Goal: Task Accomplishment & Management: Manage account settings

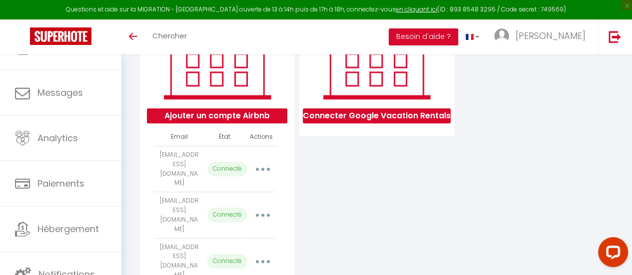
scroll to position [131, 0]
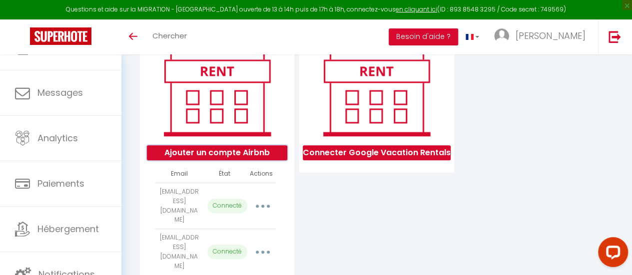
click at [241, 160] on button "Ajouter un compte Airbnb" at bounding box center [217, 152] width 140 height 15
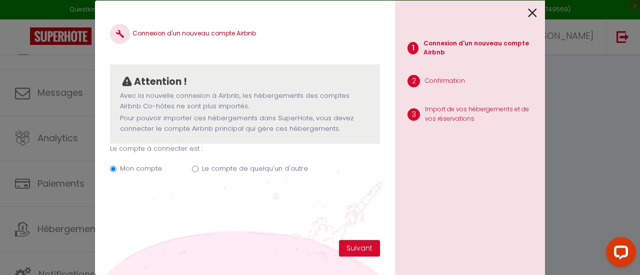
click at [267, 169] on label "Le compte de quelqu'un d'autre" at bounding box center [255, 169] width 106 height 10
click at [198, 169] on input "Le compte de quelqu'un d'autre" at bounding box center [195, 169] width 6 height 6
radio input "true"
radio input "false"
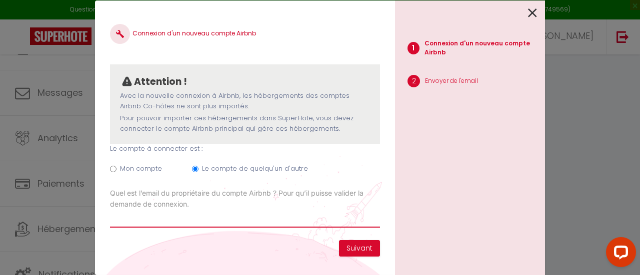
click at [159, 219] on input "Email connexion Airbnb" at bounding box center [245, 219] width 270 height 18
paste input "ronanteisseire@sfr.fr"
type input "ronanteisseire@sfr.fr"
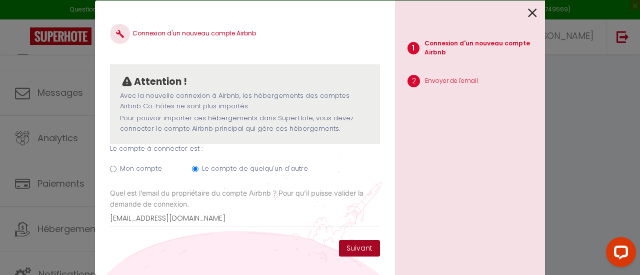
click at [358, 249] on button "Suivant" at bounding box center [359, 248] width 41 height 17
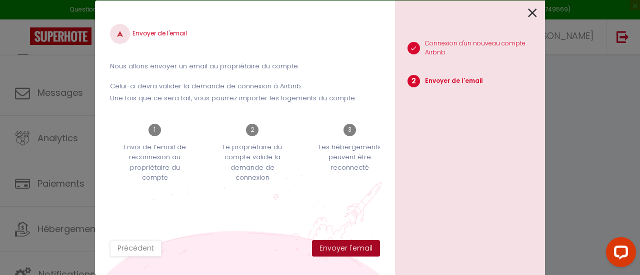
click at [358, 245] on button "Envoyer l'email" at bounding box center [346, 248] width 68 height 17
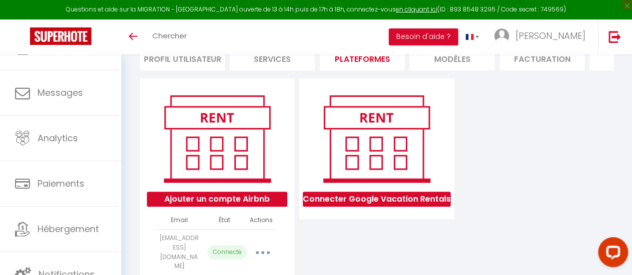
scroll to position [108, 0]
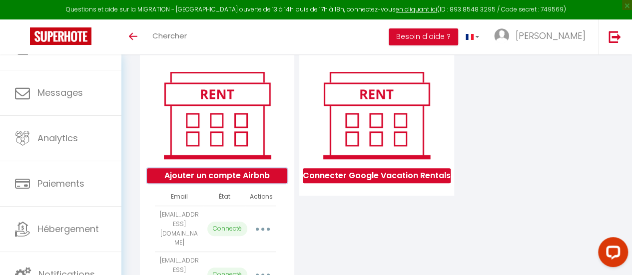
click at [256, 180] on button "Ajouter un compte Airbnb" at bounding box center [217, 175] width 140 height 15
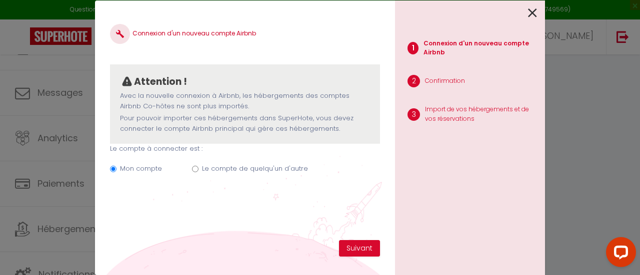
click at [198, 168] on div "Mon compte Le compte de quelqu'un d'autre" at bounding box center [245, 170] width 270 height 33
click at [193, 170] on input "Le compte de quelqu'un d'autre" at bounding box center [195, 169] width 6 height 6
radio input "true"
radio input "false"
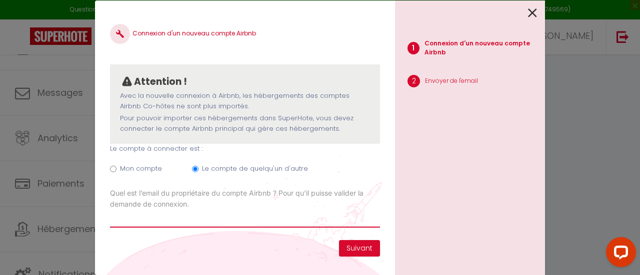
click at [187, 225] on input "Email connexion Airbnb" at bounding box center [245, 219] width 270 height 18
paste input "[EMAIL_ADDRESS][DOMAIN_NAME]"
type input "[EMAIL_ADDRESS][DOMAIN_NAME]"
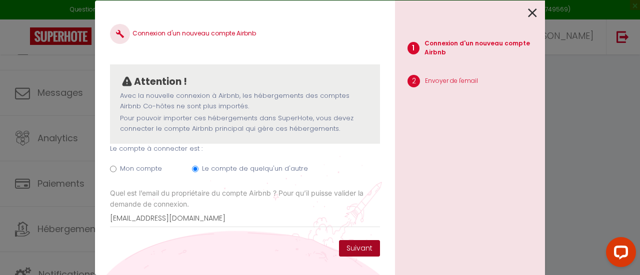
click at [352, 247] on button "Suivant" at bounding box center [359, 248] width 41 height 17
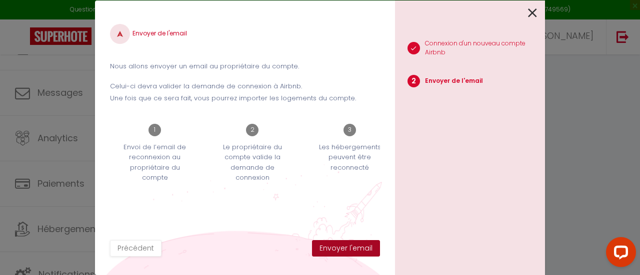
click at [352, 247] on button "Envoyer l'email" at bounding box center [346, 248] width 68 height 17
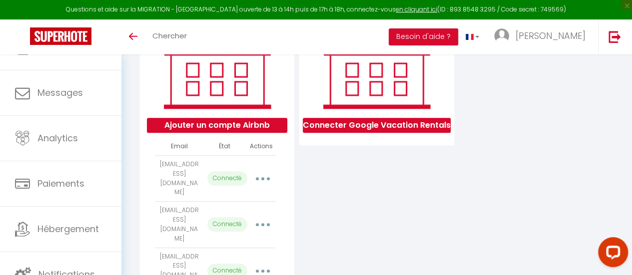
scroll to position [158, 0]
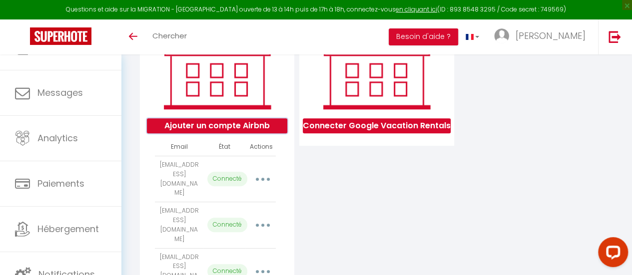
click at [224, 127] on button "Ajouter un compte Airbnb" at bounding box center [217, 125] width 140 height 15
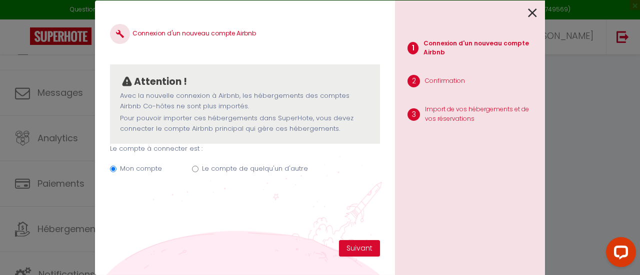
click at [210, 171] on label "Le compte de quelqu'un d'autre" at bounding box center [255, 169] width 106 height 10
click at [198, 171] on input "Le compte de quelqu'un d'autre" at bounding box center [195, 169] width 6 height 6
radio input "true"
radio input "false"
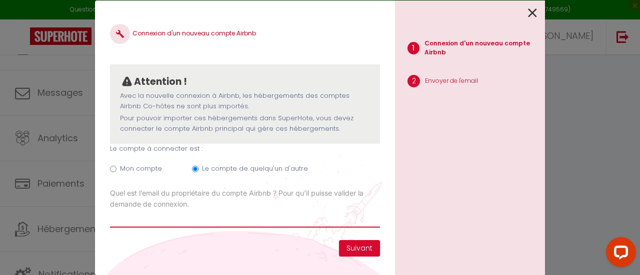
click at [163, 222] on input "Email connexion Airbnb" at bounding box center [245, 219] width 270 height 18
paste input "[EMAIL_ADDRESS][DOMAIN_NAME]"
type input "[EMAIL_ADDRESS][DOMAIN_NAME]"
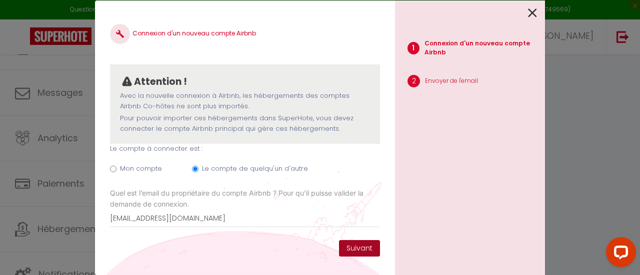
click at [361, 251] on button "Suivant" at bounding box center [359, 248] width 41 height 17
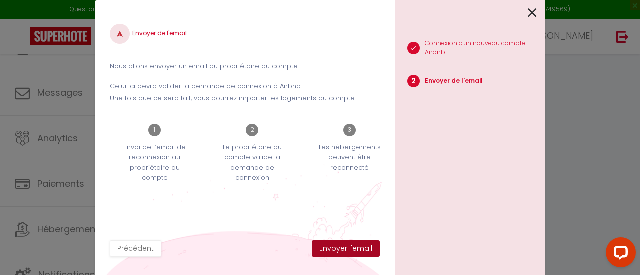
click at [361, 251] on button "Envoyer l'email" at bounding box center [346, 248] width 68 height 17
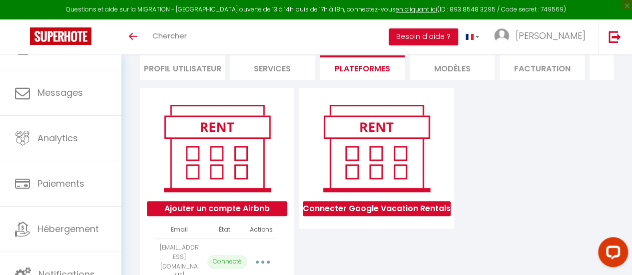
scroll to position [150, 0]
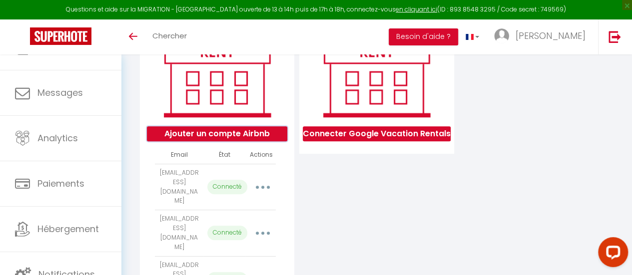
click at [248, 139] on button "Ajouter un compte Airbnb" at bounding box center [217, 133] width 140 height 15
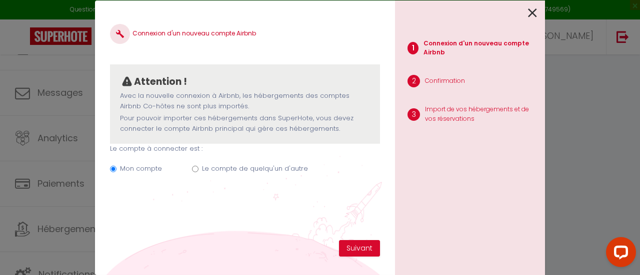
click at [215, 171] on label "Le compte de quelqu'un d'autre" at bounding box center [255, 169] width 106 height 10
click at [198, 171] on input "Le compte de quelqu'un d'autre" at bounding box center [195, 169] width 6 height 6
radio input "true"
radio input "false"
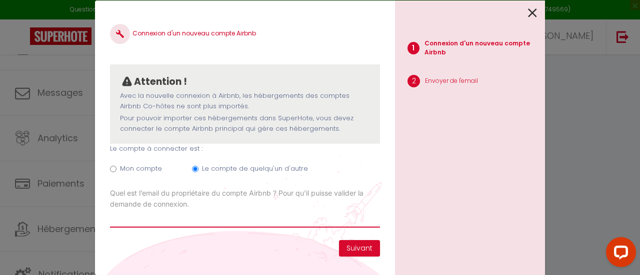
click at [158, 218] on input "Email connexion Airbnb" at bounding box center [245, 219] width 270 height 18
paste input "[PERSON_NAME][EMAIL_ADDRESS][DOMAIN_NAME]"
type input "[PERSON_NAME][EMAIL_ADDRESS][DOMAIN_NAME]"
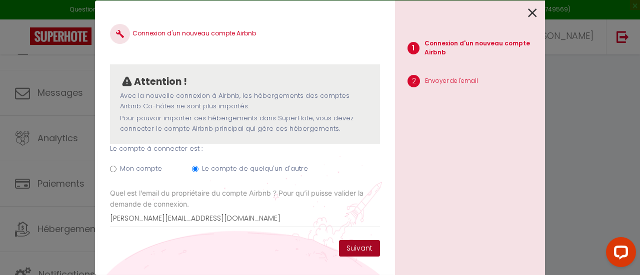
click at [355, 249] on button "Suivant" at bounding box center [359, 248] width 41 height 17
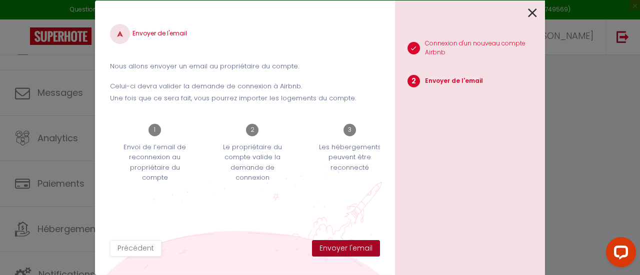
click at [355, 249] on button "Envoyer l'email" at bounding box center [346, 248] width 68 height 17
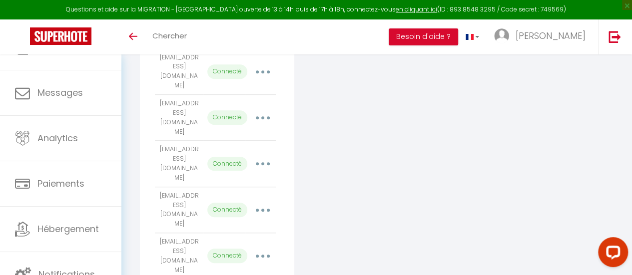
scroll to position [199, 0]
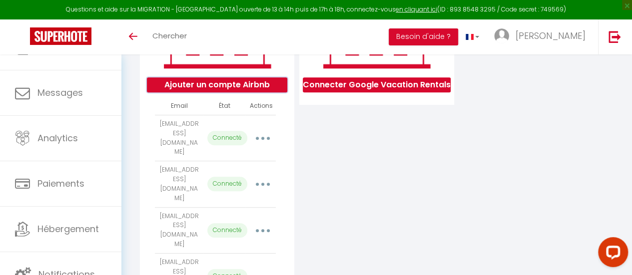
click at [250, 90] on button "Ajouter un compte Airbnb" at bounding box center [217, 84] width 140 height 15
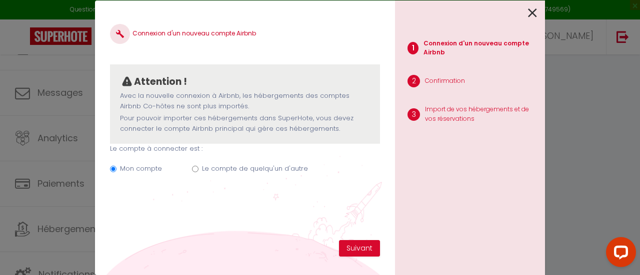
click at [229, 170] on label "Le compte de quelqu'un d'autre" at bounding box center [255, 169] width 106 height 10
click at [198, 170] on input "Le compte de quelqu'un d'autre" at bounding box center [195, 169] width 6 height 6
radio input "true"
radio input "false"
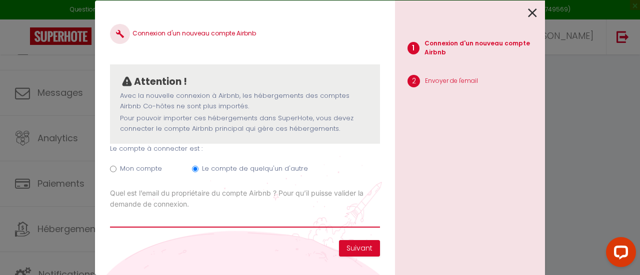
click at [193, 216] on input "Email connexion Airbnb" at bounding box center [245, 219] width 270 height 18
paste input "[EMAIL_ADDRESS][DOMAIN_NAME]"
type input "[EMAIL_ADDRESS][DOMAIN_NAME]"
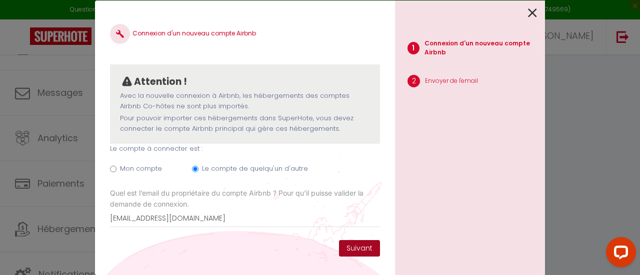
click at [371, 246] on button "Suivant" at bounding box center [359, 248] width 41 height 17
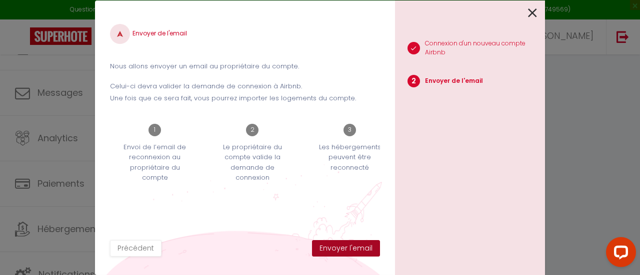
click at [371, 246] on button "Envoyer l'email" at bounding box center [346, 248] width 68 height 17
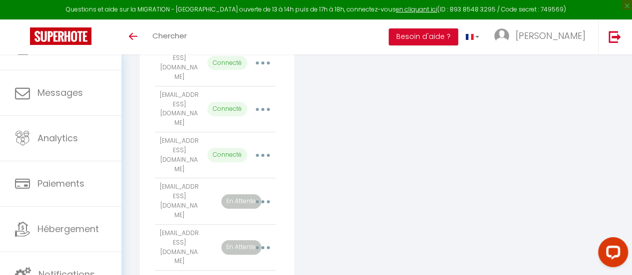
scroll to position [476, 0]
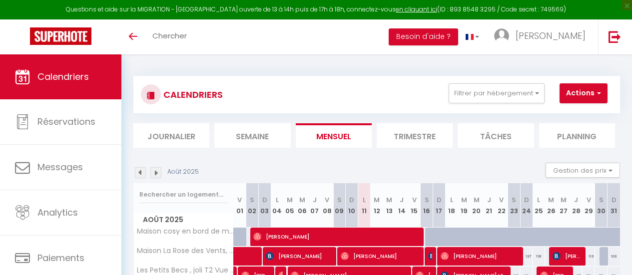
select select
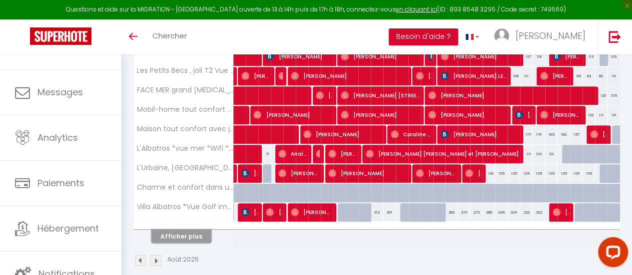
click at [200, 232] on button "Afficher plus" at bounding box center [181, 236] width 60 height 13
select select
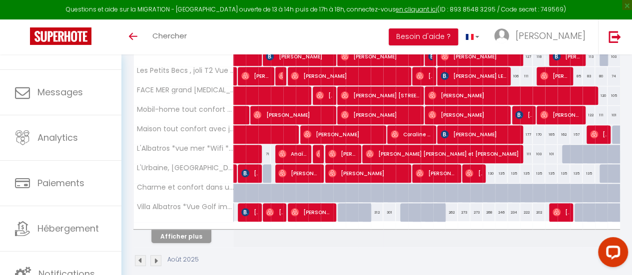
select select
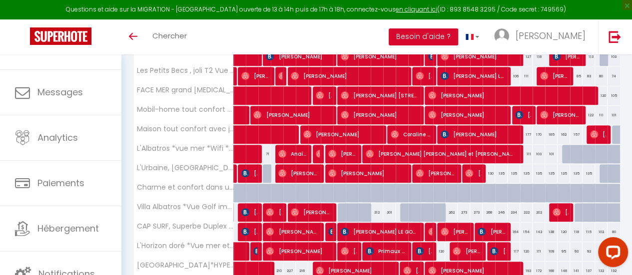
scroll to position [250, 0]
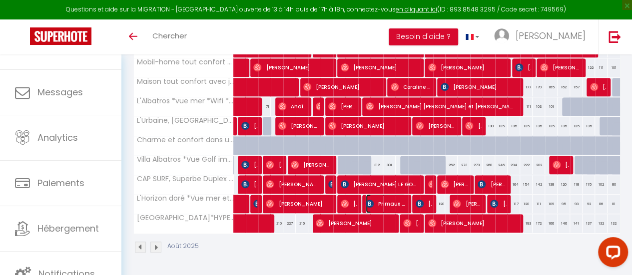
click at [370, 200] on img at bounding box center [370, 204] width 8 height 8
select select "OK"
select select "0"
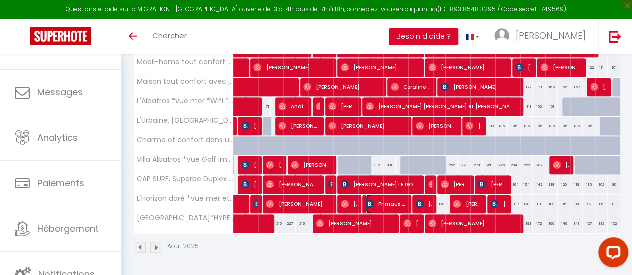
select select "1"
select select
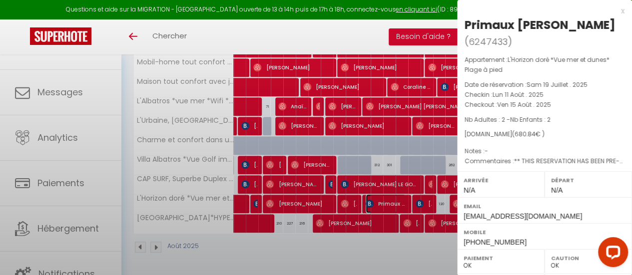
select select "33854"
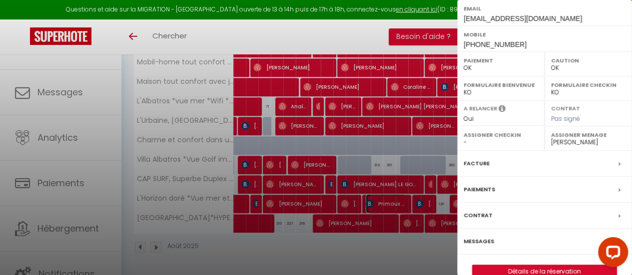
scroll to position [252, 0]
click at [394, 33] on div at bounding box center [316, 137] width 632 height 275
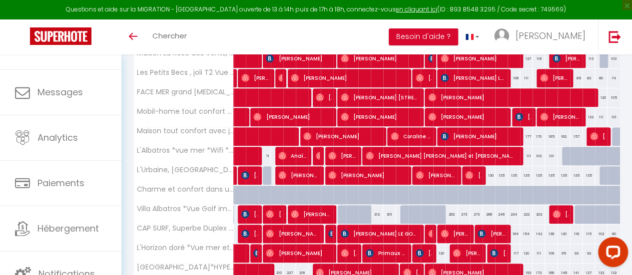
scroll to position [200, 0]
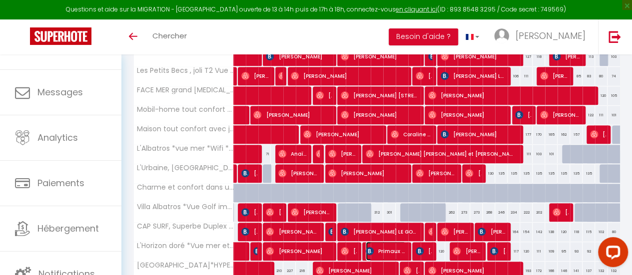
click at [381, 248] on span "Primaux Benoit" at bounding box center [386, 251] width 40 height 19
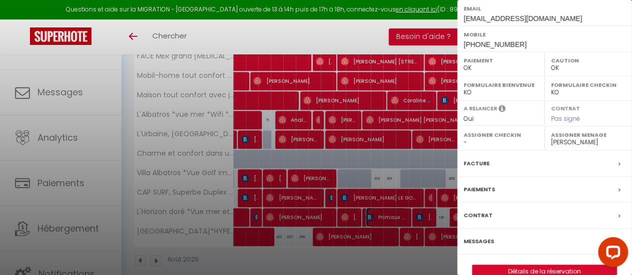
scroll to position [252, 0]
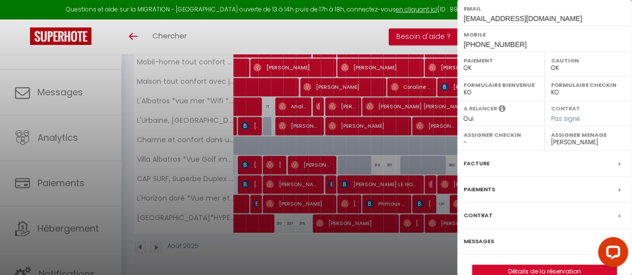
click at [479, 236] on label "Messages" at bounding box center [479, 241] width 30 height 10
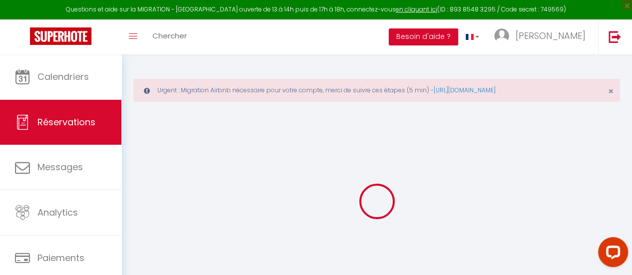
select select
checkbox input "false"
select select
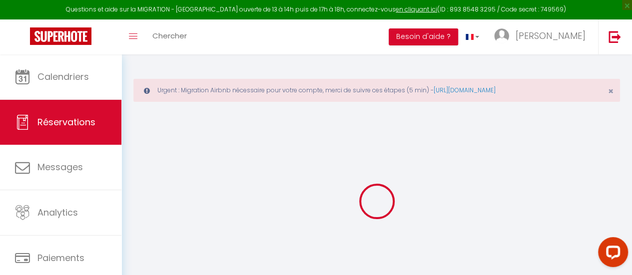
checkbox input "false"
type textarea "** THIS RESERVATION HAS BEEN PRE-PAID ** Approximate time of arrival: between 1…"
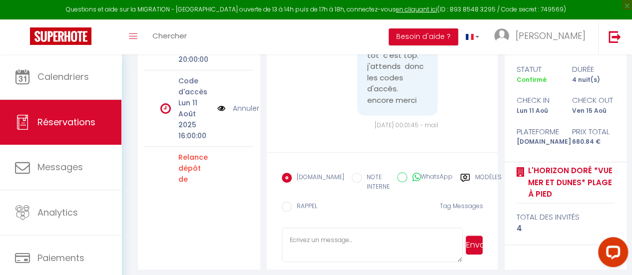
scroll to position [216, 0]
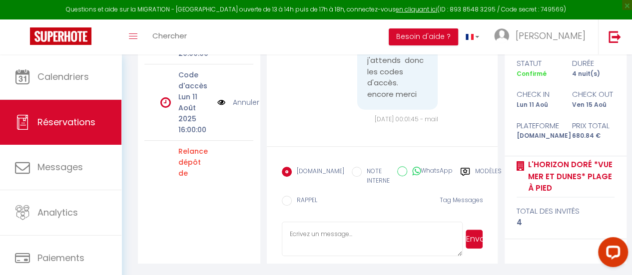
click at [475, 168] on label "Modèles" at bounding box center [488, 177] width 26 height 20
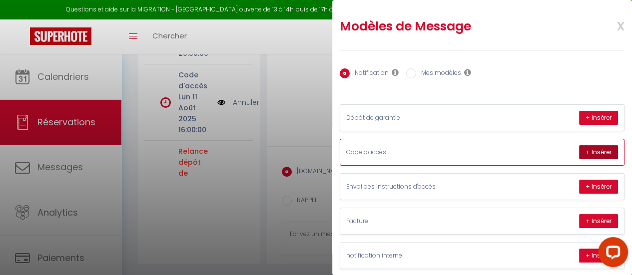
click at [596, 151] on button "+ Insérer" at bounding box center [598, 152] width 39 height 14
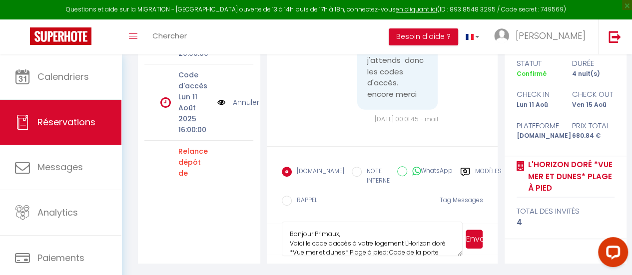
drag, startPoint x: 341, startPoint y: 233, endPoint x: 288, endPoint y: 237, distance: 53.1
click at [288, 237] on textarea "Bonjour Primaux, Voici le code d'accès à votre logement L'Horizon doré *Vue mer…" at bounding box center [372, 239] width 181 height 35
drag, startPoint x: 353, startPoint y: 244, endPoint x: 358, endPoint y: 249, distance: 7.1
click at [358, 249] on textarea "Voici le code d'accès à votre logement L'Horizon doré *Vue mer et dunes* Plage …" at bounding box center [372, 239] width 181 height 35
drag, startPoint x: 395, startPoint y: 242, endPoint x: 353, endPoint y: 244, distance: 42.0
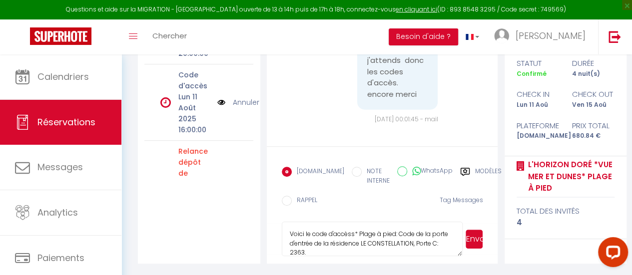
click at [353, 244] on textarea "Voici le code d'accèss* Plage à pied: Code de la porte d'entrée de la résidence…" at bounding box center [372, 239] width 181 height 35
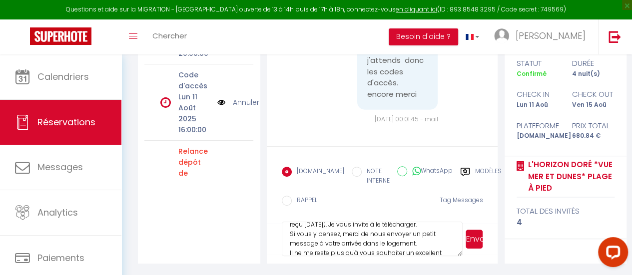
scroll to position [100, 0]
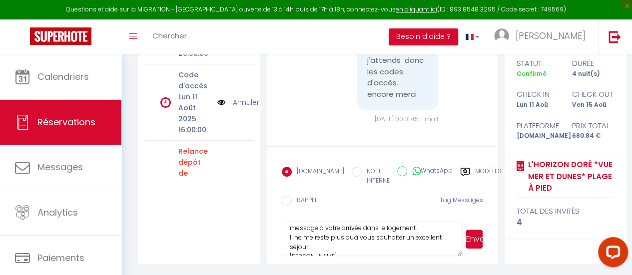
drag, startPoint x: 419, startPoint y: 245, endPoint x: 289, endPoint y: 238, distance: 130.1
click at [289, 238] on textarea "Voici le code d'accès : Code de la porte d'entrée de la résidence LE CONSTELLAT…" at bounding box center [372, 239] width 181 height 35
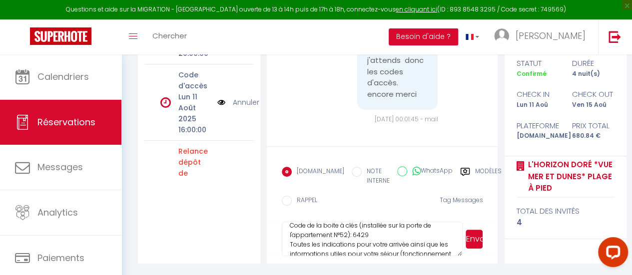
scroll to position [0, 0]
click at [289, 241] on textarea "Voici le code d'accès : Code de la porte d'entrée de la résidence LE CONSTELLAT…" at bounding box center [372, 239] width 181 height 35
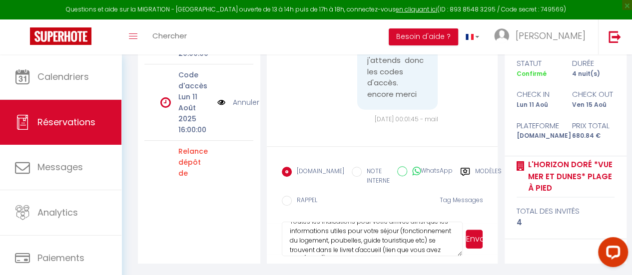
click at [377, 239] on textarea "Voici le code d'accès : Code de la porte d'entrée de la résidence LE CONSTELLAT…" at bounding box center [372, 239] width 181 height 35
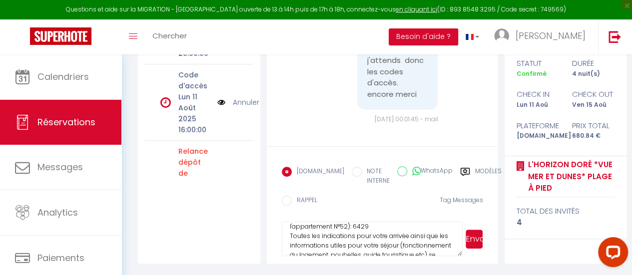
scroll to position [105, 0]
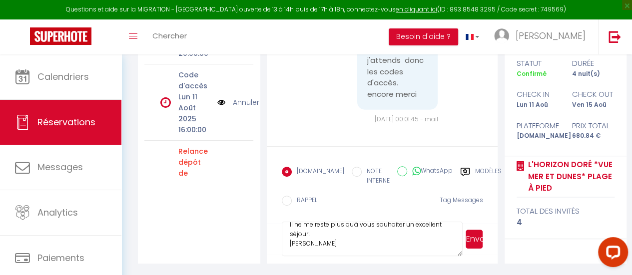
type textarea "Voici le code d'accès : Code de la porte d'entrée de la résidence LE CONSTELLAT…"
click at [472, 242] on button "Envoyer" at bounding box center [474, 239] width 17 height 19
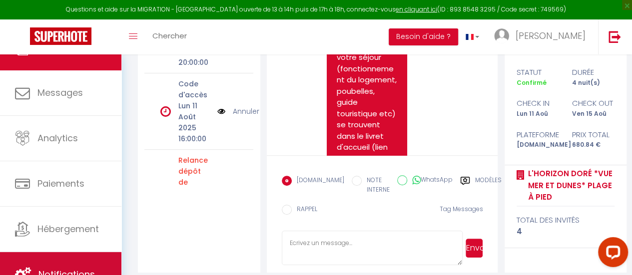
scroll to position [216, 0]
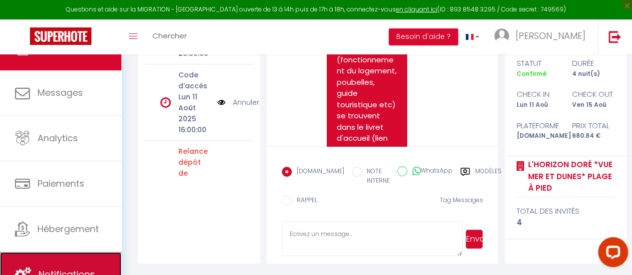
click at [77, 263] on link "Notifications" at bounding box center [60, 274] width 121 height 45
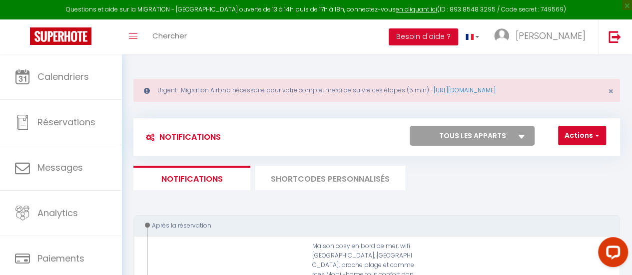
click at [354, 183] on li "SHORTCODES PERSONNALISÉS" at bounding box center [330, 178] width 150 height 24
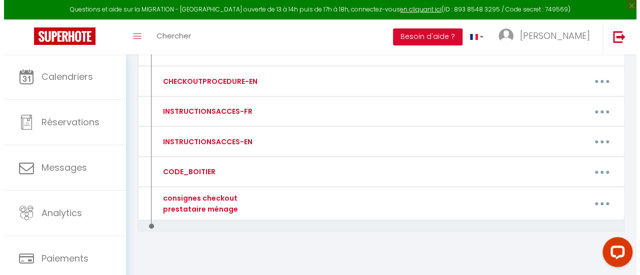
scroll to position [198, 0]
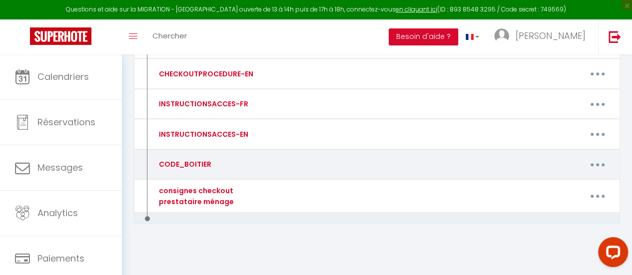
click at [598, 159] on button "button" at bounding box center [598, 164] width 26 height 19
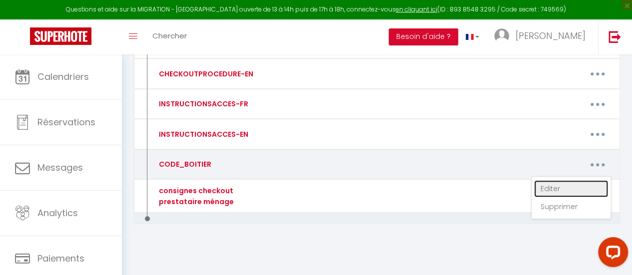
click at [546, 182] on link "Editer" at bounding box center [571, 188] width 74 height 17
type input "CODE_BOITIER"
type textarea "CODE_BOITIER"
type textarea "0725 Ne laissez pas le code affiché une fois les clés récupérées. Merci."
type textarea "0307 Ne laissez pas le code affiché une fois les clés récupérées. Merci."
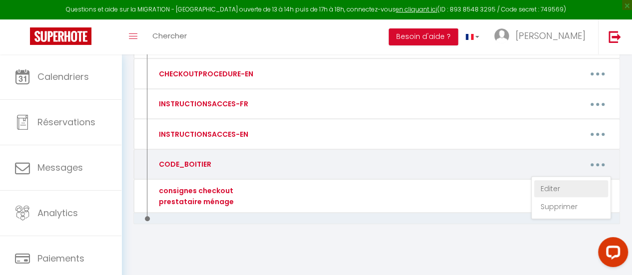
type textarea "Code de la porte d'entrée de la résidence LE CONSTELLATION, Porte C: 2363. Code…"
type textarea "8515 Ne laissez pas le code affiché une fois les clés récupérées. Merci."
type textarea "2706 Ne laissez pas le code affiché une fois les clés récupérées. Merci."
type textarea "4785 Ne laissez pas le code affiché une fois les clés récupérées. Merci."
type textarea "7131 Ne laissez pas le code affiché une fois les clés récupérées. Merci."
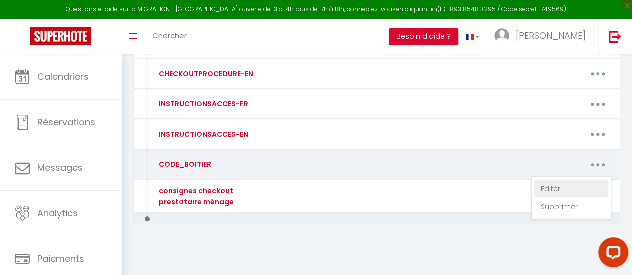
type textarea "0568 Ne laissez pas le code affiché une fois les clés récupérées. Merci."
type textarea "0905 Ne laissez pas le code affiché une fois les clés récupérées. Merci."
type textarea "8048 Ne laissez pas le code affiché une fois les clés récupérées. Merci."
type textarea "8840 Ne laissez pas le code affiché une fois les clés récupérées. Merci."
type textarea "Code de la porte d'entrée de la résidence LE GRAND PAVOIS, Bâtiment E: 1892 Cod…"
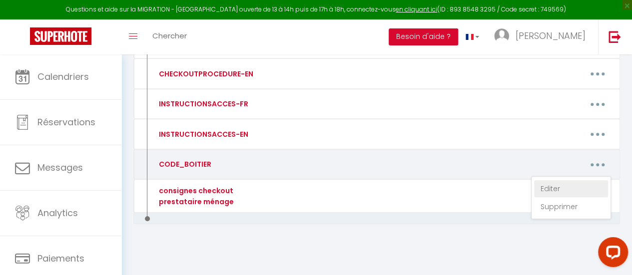
type textarea "0313 Ne laissez pas le code affiché une fois les clés récupérées. Merci."
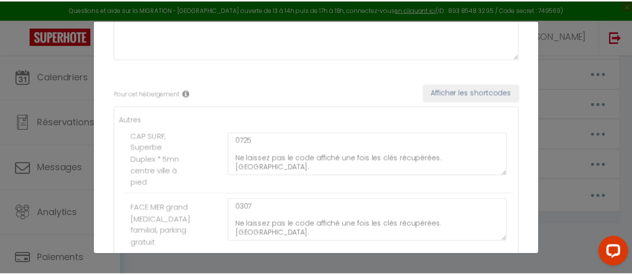
scroll to position [0, 0]
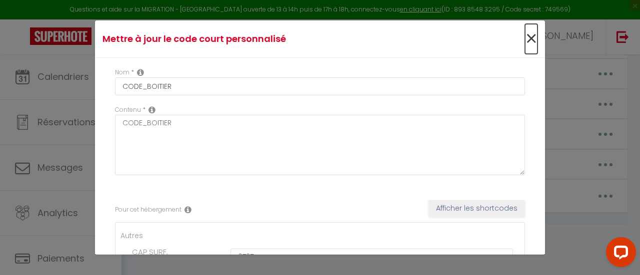
click at [525, 40] on span "×" at bounding box center [531, 39] width 12 height 30
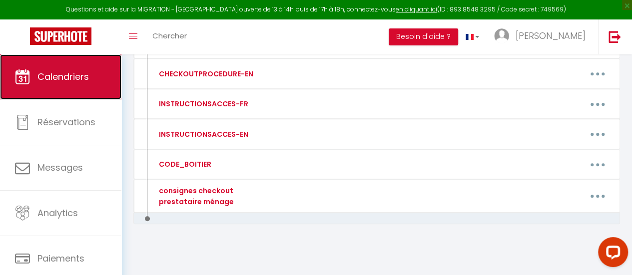
click at [70, 78] on span "Calendriers" at bounding box center [62, 76] width 51 height 12
